Goal: Communication & Community: Answer question/provide support

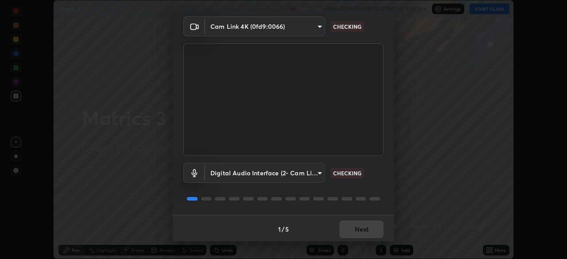
scroll to position [31, 0]
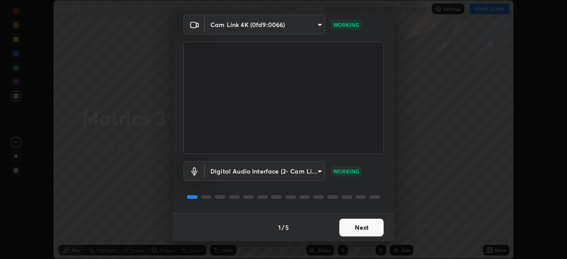
click at [364, 229] on button "Next" at bounding box center [361, 228] width 44 height 18
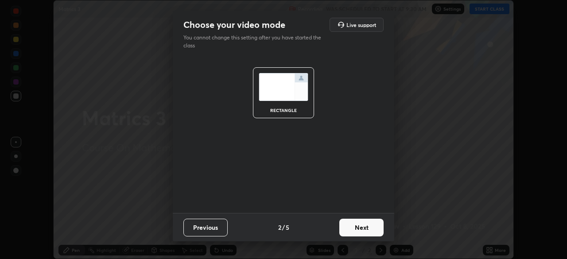
click at [374, 229] on button "Next" at bounding box center [361, 228] width 44 height 18
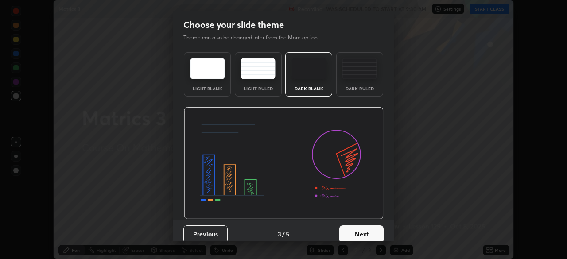
click at [374, 233] on button "Next" at bounding box center [361, 234] width 44 height 18
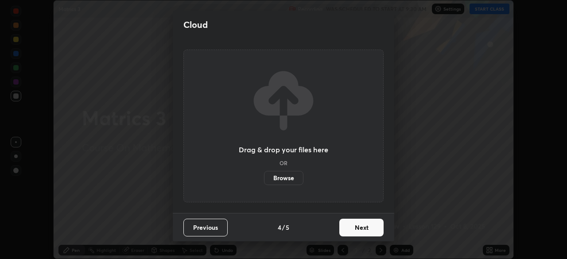
click at [372, 231] on button "Next" at bounding box center [361, 228] width 44 height 18
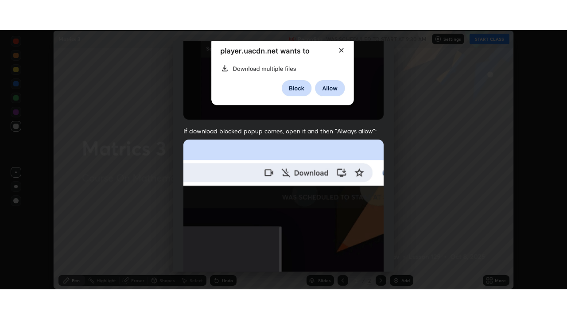
scroll to position [212, 0]
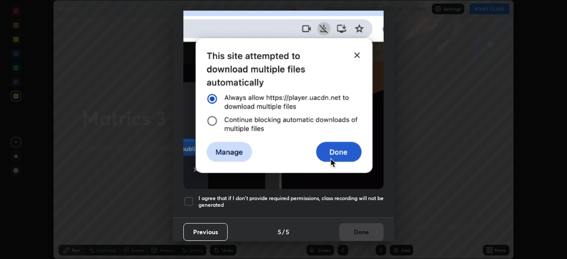
click at [354, 211] on div "Allow "Download multiple files" if prompted: If download blocked popup comes, o…" at bounding box center [283, 31] width 221 height 373
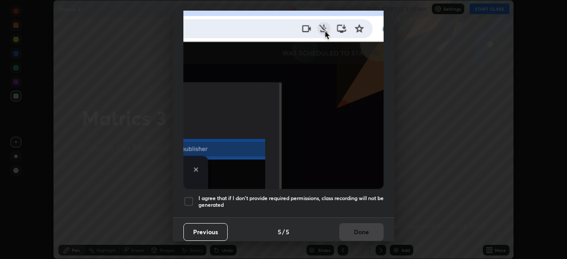
click at [370, 202] on h5 "I agree that if I don't provide required permissions, class recording will not …" at bounding box center [290, 202] width 185 height 14
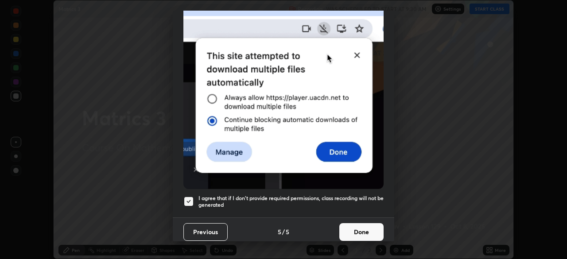
click at [367, 226] on button "Done" at bounding box center [361, 232] width 44 height 18
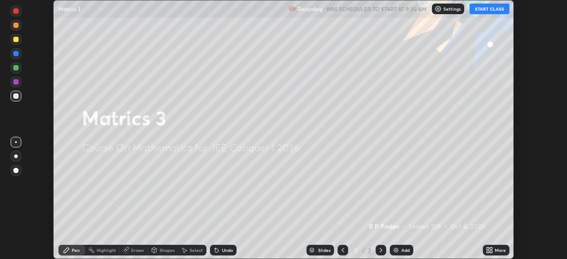
click at [490, 251] on icon at bounding box center [491, 252] width 2 height 2
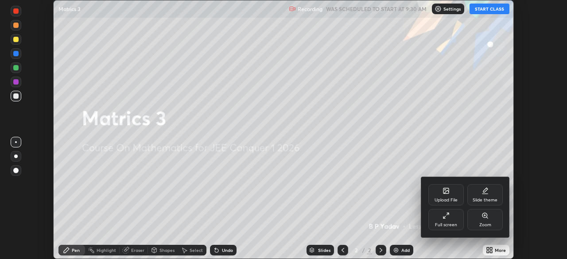
click at [452, 228] on div "Full screen" at bounding box center [445, 219] width 35 height 21
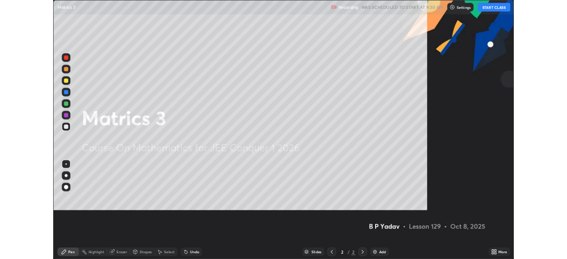
scroll to position [319, 567]
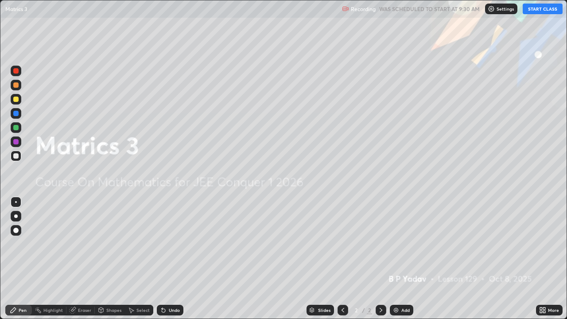
click at [544, 11] on button "START CLASS" at bounding box center [542, 9] width 40 height 11
click at [405, 259] on div "Add" at bounding box center [405, 310] width 8 height 4
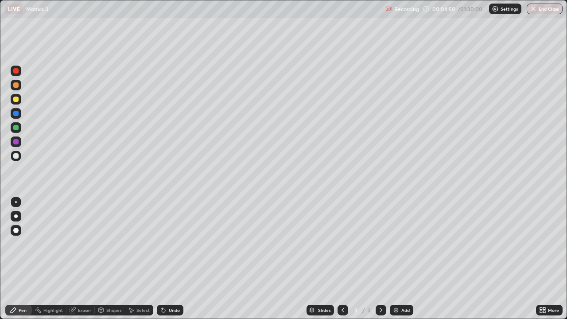
click at [14, 127] on div at bounding box center [15, 127] width 5 height 5
click at [15, 156] on div at bounding box center [15, 155] width 5 height 5
click at [15, 86] on div at bounding box center [15, 84] width 5 height 5
click at [16, 97] on div at bounding box center [15, 99] width 5 height 5
click at [16, 85] on div at bounding box center [15, 84] width 5 height 5
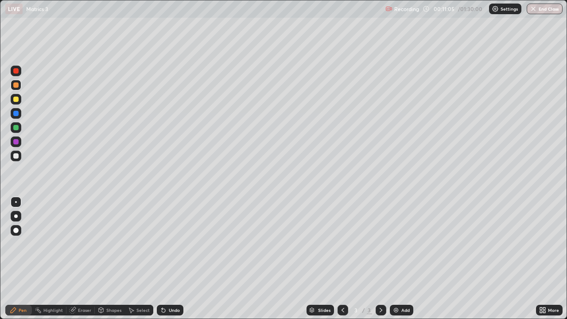
click at [16, 127] on div at bounding box center [15, 127] width 5 height 5
click at [15, 158] on div at bounding box center [15, 155] width 5 height 5
click at [176, 259] on div "Undo" at bounding box center [174, 310] width 11 height 4
click at [178, 259] on div "Undo" at bounding box center [174, 310] width 11 height 4
click at [177, 259] on div "Undo" at bounding box center [174, 310] width 11 height 4
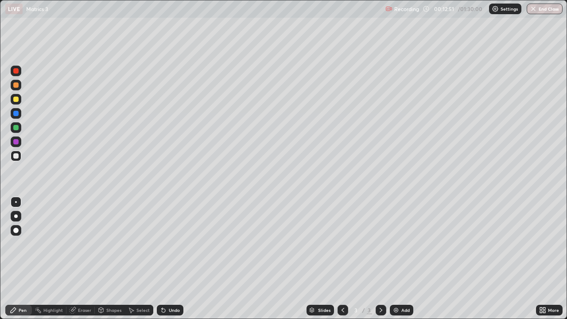
click at [175, 259] on div "Undo" at bounding box center [174, 310] width 11 height 4
click at [174, 259] on div "Undo" at bounding box center [174, 310] width 11 height 4
click at [17, 85] on div at bounding box center [15, 84] width 5 height 5
click at [401, 259] on div "Add" at bounding box center [405, 310] width 8 height 4
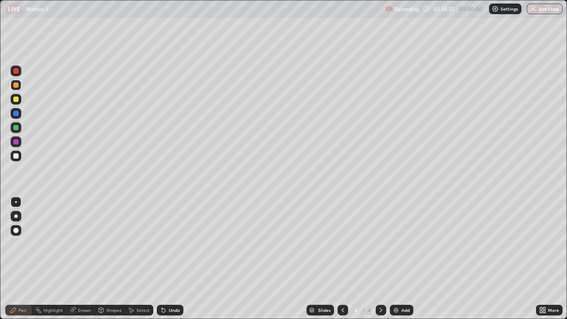
click at [17, 160] on div at bounding box center [16, 156] width 11 height 11
click at [15, 126] on div at bounding box center [15, 127] width 5 height 5
click at [14, 156] on div at bounding box center [15, 155] width 5 height 5
click at [18, 86] on div at bounding box center [15, 84] width 5 height 5
click at [16, 100] on div at bounding box center [15, 99] width 5 height 5
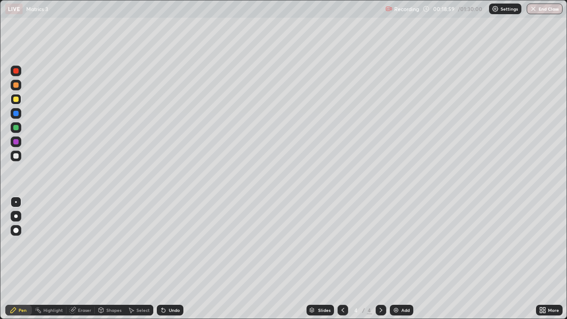
click at [16, 88] on div at bounding box center [16, 85] width 11 height 11
click at [16, 157] on div at bounding box center [15, 155] width 5 height 5
click at [173, 259] on div "Undo" at bounding box center [174, 310] width 11 height 4
click at [170, 259] on div "Undo" at bounding box center [174, 310] width 11 height 4
click at [171, 259] on div "Undo" at bounding box center [174, 310] width 11 height 4
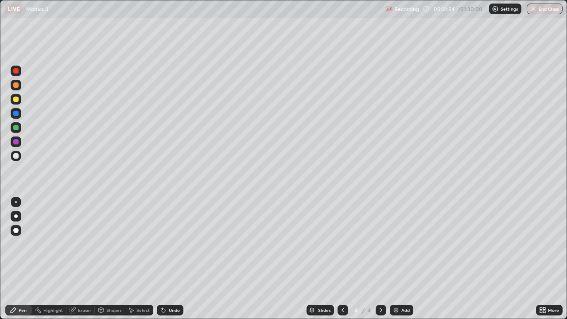
click at [171, 259] on div "Undo" at bounding box center [174, 310] width 11 height 4
click at [394, 259] on img at bounding box center [395, 309] width 7 height 7
click at [15, 128] on div at bounding box center [15, 127] width 5 height 5
click at [19, 157] on div at bounding box center [16, 156] width 11 height 11
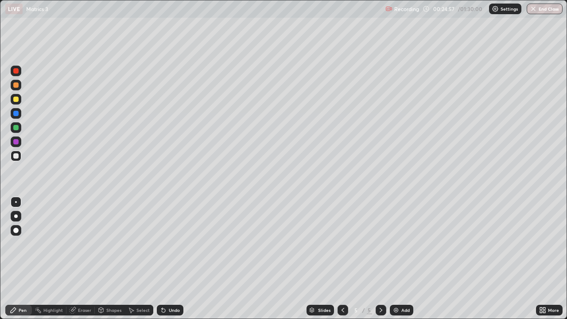
click at [174, 259] on div "Undo" at bounding box center [174, 310] width 11 height 4
click at [175, 259] on div "Undo" at bounding box center [174, 310] width 11 height 4
click at [174, 259] on div "Undo" at bounding box center [168, 310] width 30 height 18
click at [172, 259] on div "Undo" at bounding box center [168, 310] width 30 height 18
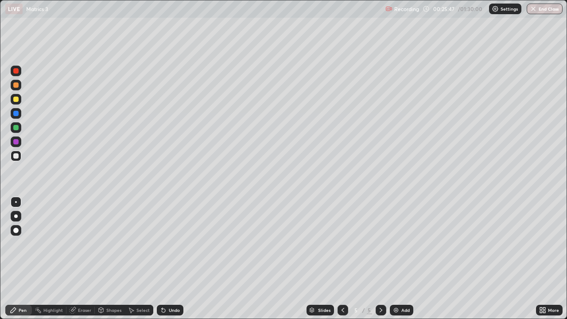
click at [15, 128] on div at bounding box center [15, 127] width 5 height 5
click at [16, 87] on div at bounding box center [15, 84] width 5 height 5
click at [17, 155] on div at bounding box center [15, 155] width 5 height 5
click at [19, 85] on div at bounding box center [16, 85] width 11 height 11
click at [18, 129] on div at bounding box center [15, 127] width 5 height 5
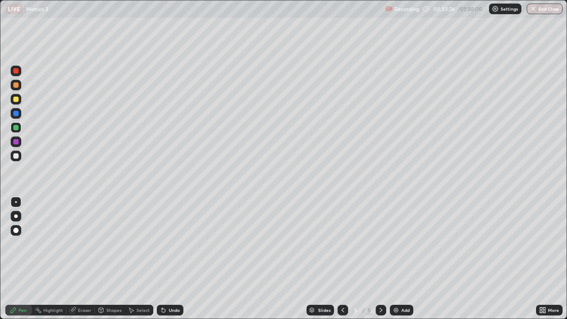
click at [403, 259] on div "Add" at bounding box center [405, 310] width 8 height 4
click at [15, 86] on div at bounding box center [15, 84] width 5 height 5
click at [173, 259] on div "Undo" at bounding box center [170, 310] width 27 height 11
click at [17, 155] on div at bounding box center [15, 155] width 5 height 5
click at [172, 259] on div "Undo" at bounding box center [174, 310] width 11 height 4
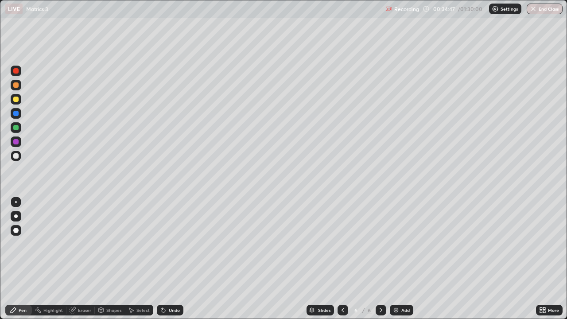
click at [173, 259] on div "Undo" at bounding box center [174, 310] width 11 height 4
click at [13, 129] on div at bounding box center [16, 127] width 11 height 11
click at [13, 101] on div at bounding box center [15, 99] width 5 height 5
click at [15, 128] on div at bounding box center [15, 127] width 5 height 5
click at [409, 259] on div "Add" at bounding box center [405, 310] width 8 height 4
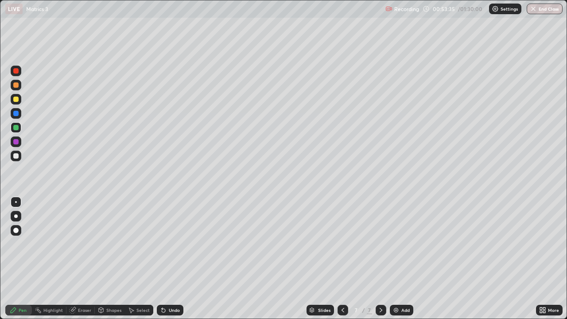
click at [122, 259] on div "Shapes" at bounding box center [110, 310] width 30 height 11
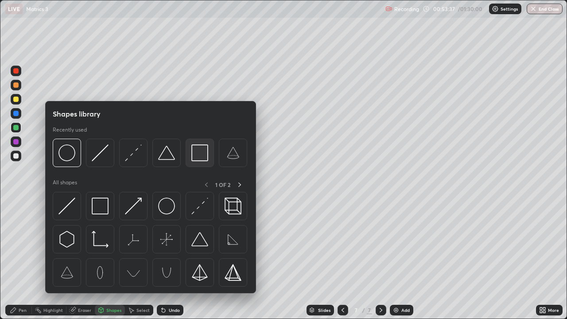
click at [200, 157] on img at bounding box center [199, 152] width 17 height 17
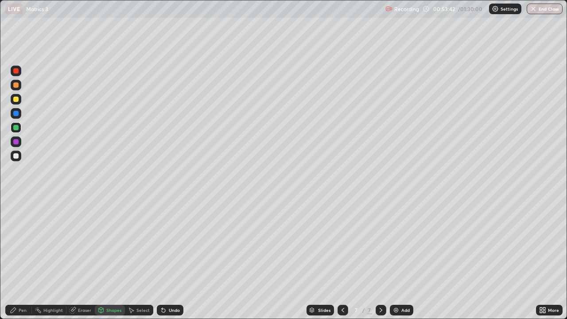
click at [16, 85] on div at bounding box center [15, 84] width 5 height 5
click at [15, 99] on div at bounding box center [15, 99] width 5 height 5
click at [27, 259] on div "Pen" at bounding box center [18, 310] width 27 height 11
click at [17, 141] on div at bounding box center [15, 141] width 5 height 5
click at [174, 259] on div "Undo" at bounding box center [168, 310] width 30 height 18
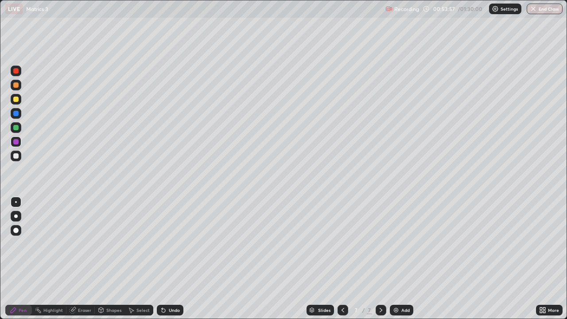
click at [29, 259] on div "Pen" at bounding box center [18, 310] width 27 height 11
click at [28, 259] on div "Pen" at bounding box center [18, 310] width 27 height 11
click at [17, 85] on div at bounding box center [15, 84] width 5 height 5
click at [402, 259] on div "Add" at bounding box center [405, 310] width 8 height 4
click at [18, 128] on div at bounding box center [15, 127] width 5 height 5
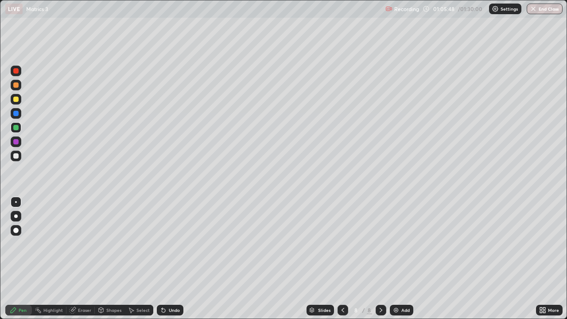
click at [16, 85] on div at bounding box center [15, 84] width 5 height 5
click at [16, 102] on div at bounding box center [16, 99] width 11 height 11
click at [172, 259] on div "Undo" at bounding box center [174, 310] width 11 height 4
click at [170, 259] on div "Undo" at bounding box center [174, 310] width 11 height 4
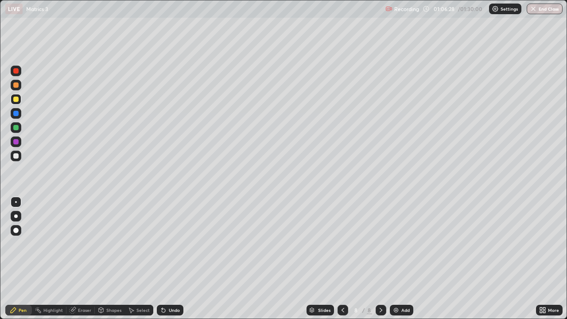
click at [15, 158] on div at bounding box center [16, 156] width 11 height 11
click at [393, 259] on img at bounding box center [395, 309] width 7 height 7
click at [115, 259] on div "Shapes" at bounding box center [110, 310] width 30 height 11
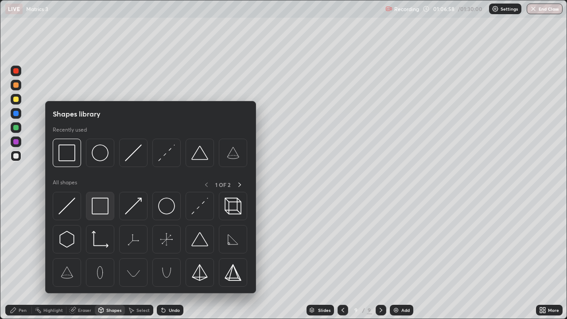
click at [102, 209] on img at bounding box center [100, 205] width 17 height 17
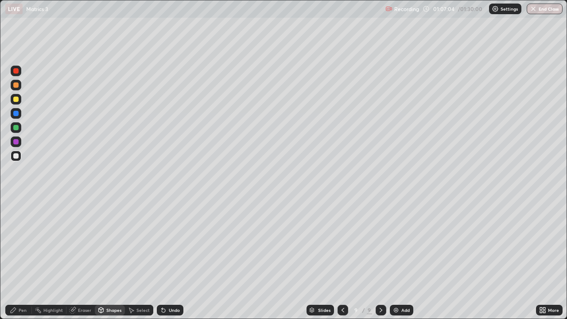
click at [16, 128] on div at bounding box center [15, 127] width 5 height 5
click at [27, 259] on div "Pen" at bounding box center [18, 310] width 27 height 11
click at [175, 259] on div "Undo" at bounding box center [174, 310] width 11 height 4
click at [344, 259] on icon at bounding box center [342, 309] width 7 height 7
click at [379, 259] on icon at bounding box center [380, 309] width 7 height 7
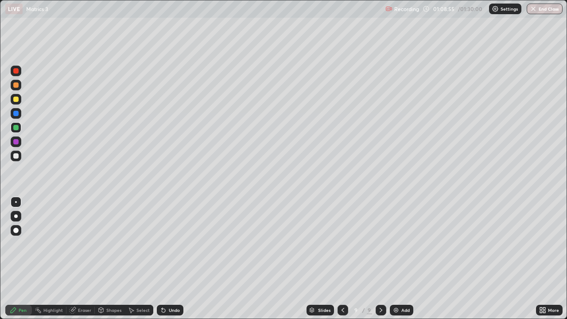
click at [341, 259] on icon at bounding box center [342, 310] width 3 height 4
click at [16, 101] on div at bounding box center [15, 99] width 5 height 5
click at [178, 259] on div "Undo" at bounding box center [174, 310] width 11 height 4
click at [179, 259] on div "Undo" at bounding box center [170, 310] width 27 height 11
click at [180, 259] on div "Undo" at bounding box center [170, 310] width 27 height 11
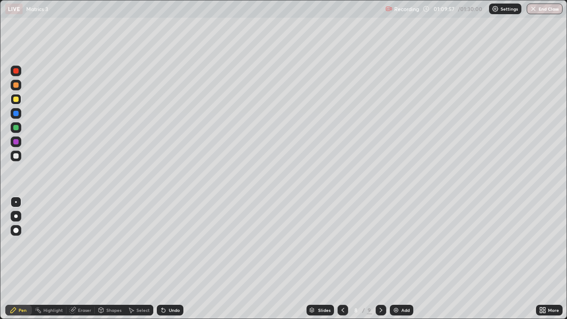
click at [178, 259] on div "Undo" at bounding box center [174, 310] width 11 height 4
click at [14, 158] on div at bounding box center [16, 156] width 11 height 11
click at [14, 87] on div at bounding box center [15, 84] width 5 height 5
click at [379, 259] on div at bounding box center [380, 310] width 11 height 18
click at [16, 102] on div at bounding box center [16, 99] width 11 height 11
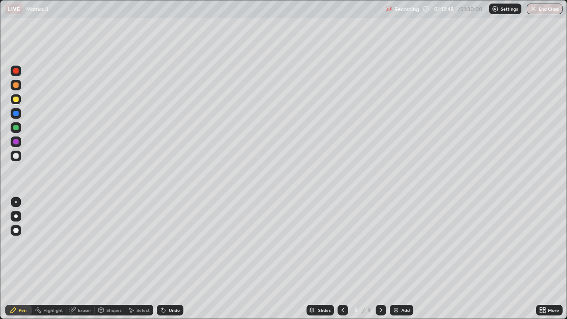
click at [15, 142] on div at bounding box center [15, 141] width 5 height 5
click at [17, 157] on div at bounding box center [15, 155] width 5 height 5
click at [404, 259] on div "Add" at bounding box center [405, 310] width 8 height 4
click at [15, 85] on div at bounding box center [15, 84] width 5 height 5
click at [173, 259] on div "Undo" at bounding box center [174, 310] width 11 height 4
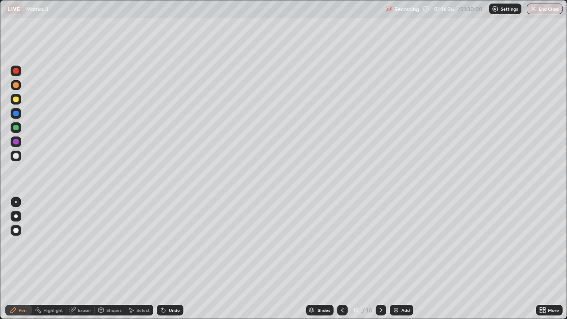
click at [172, 259] on div "Undo" at bounding box center [174, 310] width 11 height 4
click at [23, 259] on div "Pen" at bounding box center [23, 310] width 8 height 4
click at [17, 155] on div at bounding box center [15, 155] width 5 height 5
click at [17, 128] on div at bounding box center [15, 127] width 5 height 5
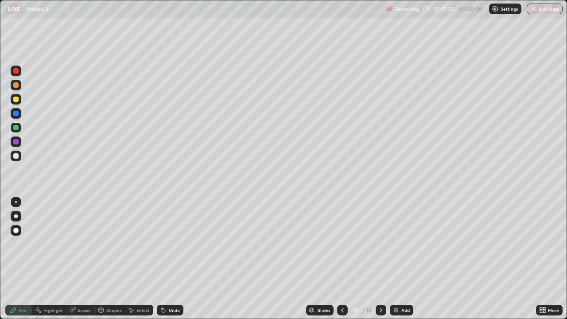
click at [17, 155] on div at bounding box center [15, 155] width 5 height 5
click at [17, 129] on div at bounding box center [15, 127] width 5 height 5
click at [16, 103] on div at bounding box center [16, 99] width 11 height 11
click at [17, 85] on div at bounding box center [15, 84] width 5 height 5
click at [394, 259] on img at bounding box center [395, 309] width 7 height 7
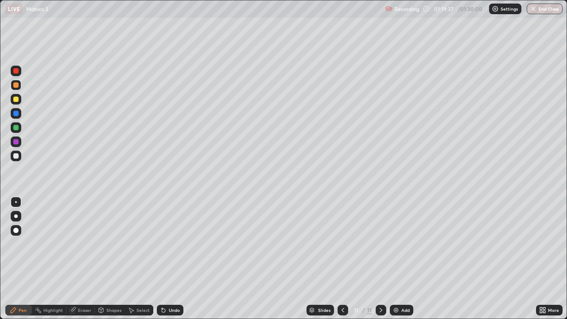
click at [15, 126] on div at bounding box center [15, 127] width 5 height 5
click at [18, 85] on div at bounding box center [15, 84] width 5 height 5
click at [13, 156] on div at bounding box center [15, 155] width 5 height 5
click at [14, 128] on div at bounding box center [15, 127] width 5 height 5
click at [342, 259] on icon at bounding box center [342, 309] width 7 height 7
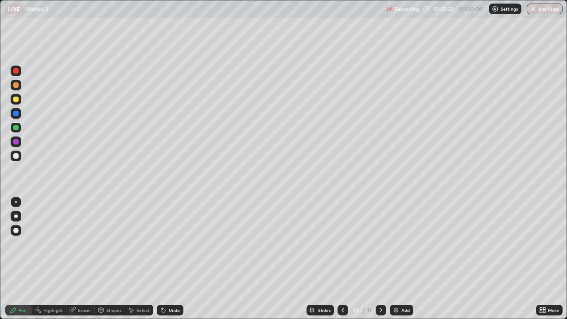
click at [384, 259] on div at bounding box center [380, 310] width 11 height 11
click at [402, 259] on div "Add" at bounding box center [401, 310] width 23 height 11
click at [16, 98] on div at bounding box center [15, 99] width 5 height 5
click at [17, 89] on div at bounding box center [16, 85] width 11 height 11
click at [13, 159] on div at bounding box center [16, 156] width 11 height 11
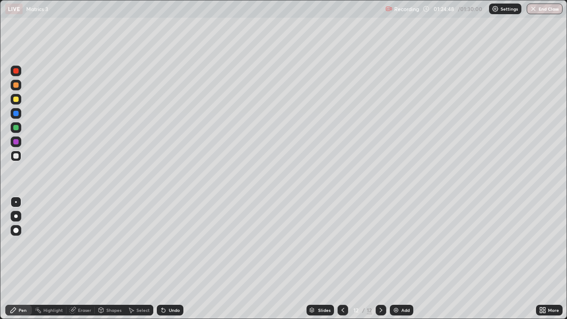
click at [14, 129] on div at bounding box center [15, 127] width 5 height 5
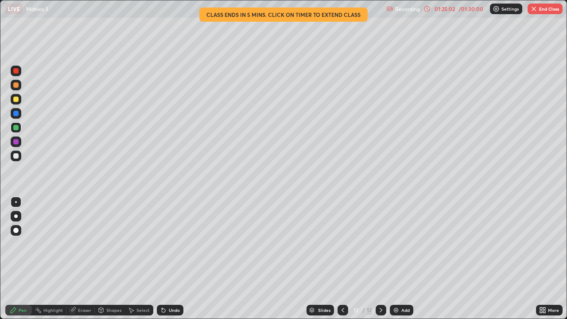
click at [12, 156] on div at bounding box center [16, 156] width 11 height 11
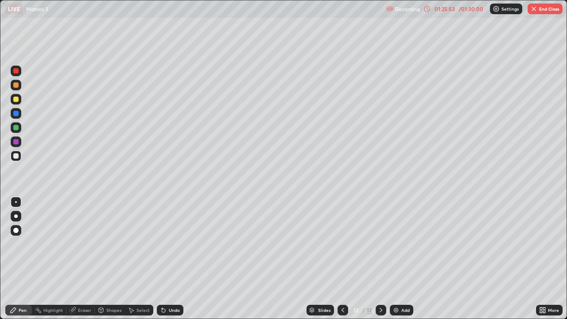
click at [393, 259] on img at bounding box center [395, 309] width 7 height 7
click at [15, 87] on div at bounding box center [15, 84] width 5 height 5
click at [19, 154] on div at bounding box center [16, 156] width 11 height 11
click at [15, 128] on div at bounding box center [15, 127] width 5 height 5
click at [15, 155] on div at bounding box center [15, 155] width 5 height 5
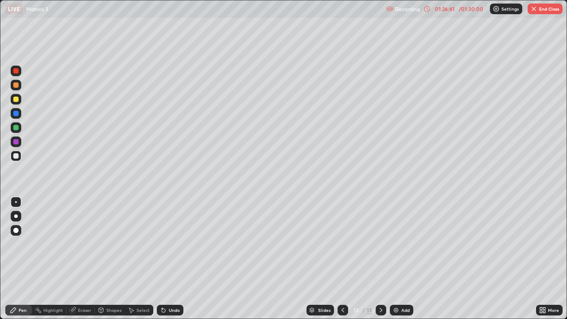
click at [340, 259] on div at bounding box center [342, 310] width 11 height 11
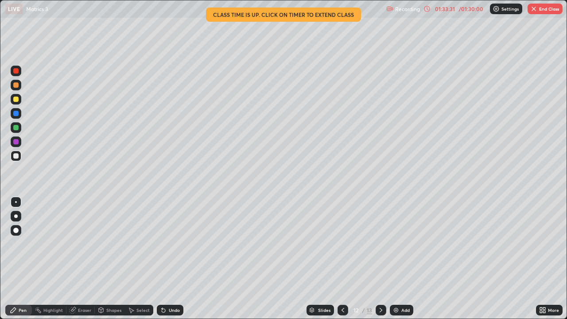
click at [547, 12] on button "End Class" at bounding box center [544, 9] width 35 height 11
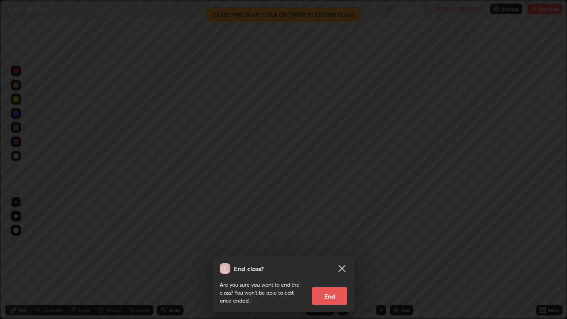
click at [325, 259] on button "End" at bounding box center [329, 296] width 35 height 18
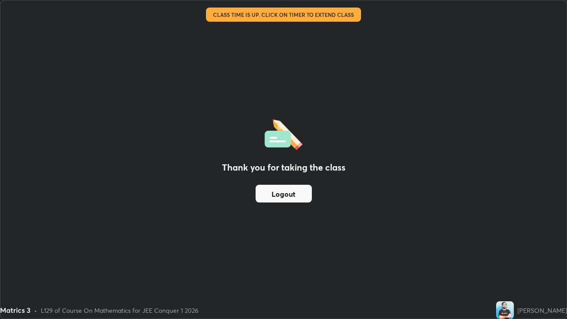
click at [305, 191] on button "Logout" at bounding box center [283, 194] width 56 height 18
click at [298, 186] on button "Logout" at bounding box center [283, 194] width 56 height 18
click at [299, 202] on button "Logout" at bounding box center [283, 194] width 56 height 18
click at [297, 197] on button "Logout" at bounding box center [283, 194] width 56 height 18
click at [298, 201] on button "Logout" at bounding box center [283, 194] width 56 height 18
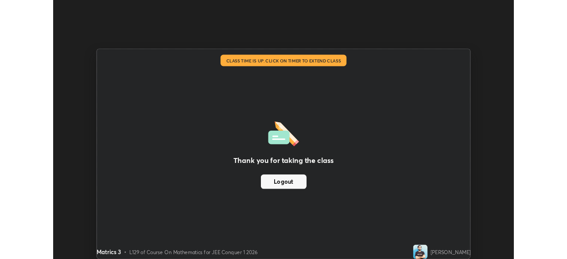
scroll to position [44015, 43707]
